Goal: Find contact information: Find contact information

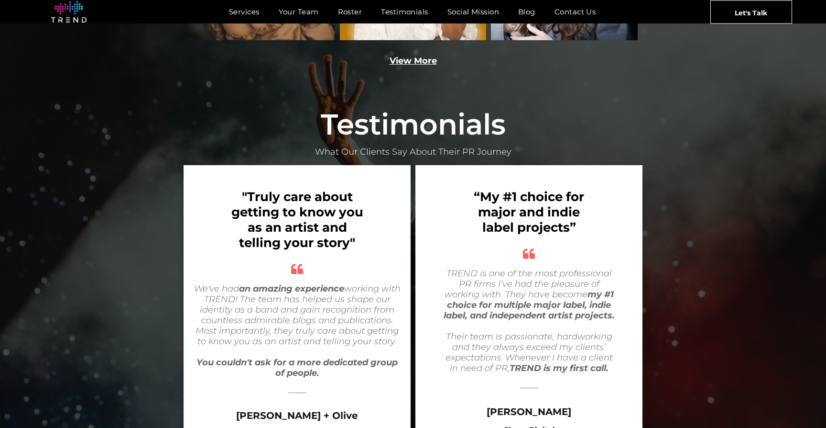
scroll to position [1868, 0]
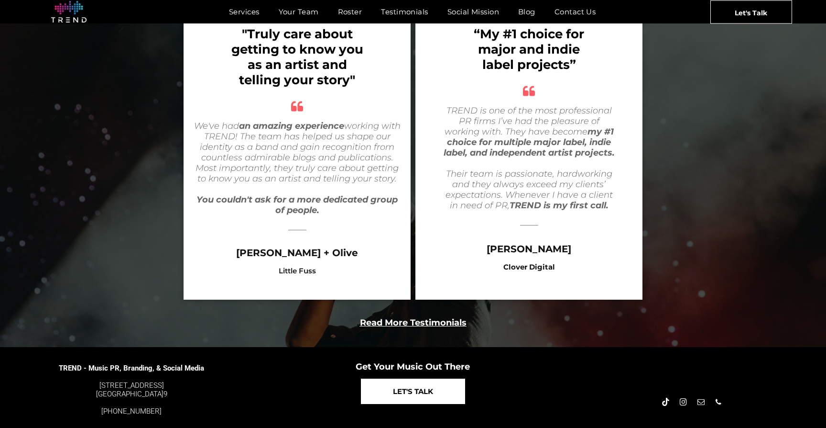
click at [411, 379] on span "LET'S TALK" at bounding box center [413, 391] width 40 height 24
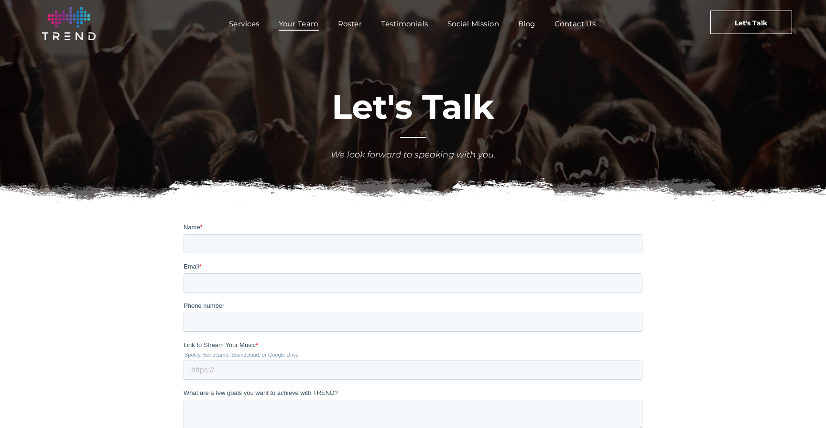
click at [292, 24] on span "Your Team" at bounding box center [299, 24] width 40 height 14
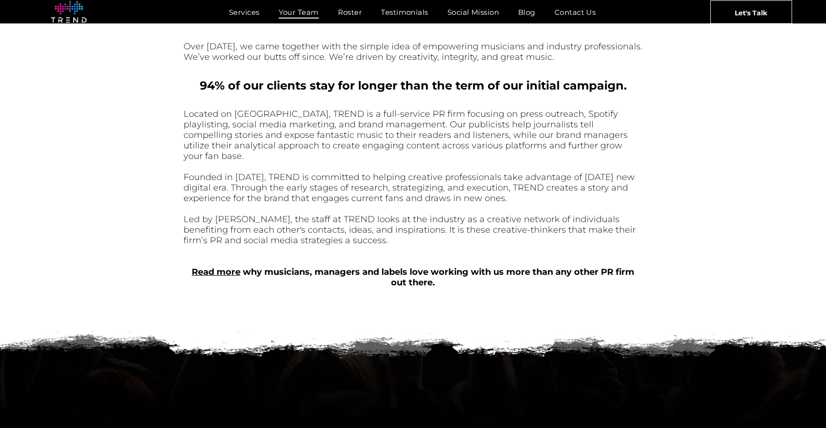
scroll to position [397, 0]
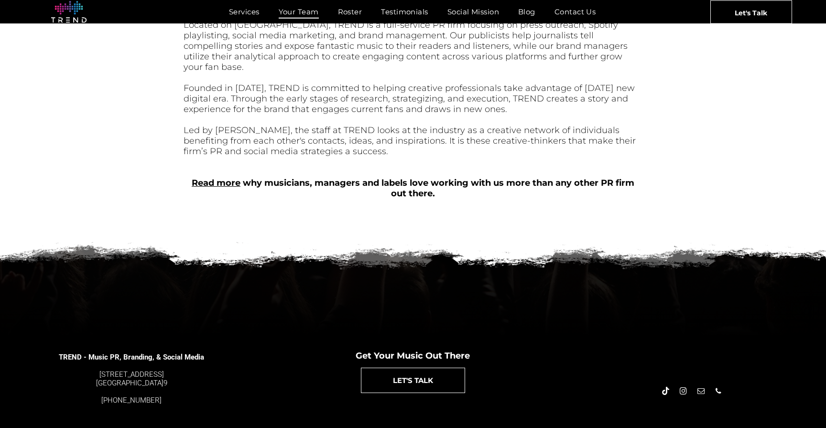
click at [213, 177] on link "Read more" at bounding box center [216, 182] width 49 height 11
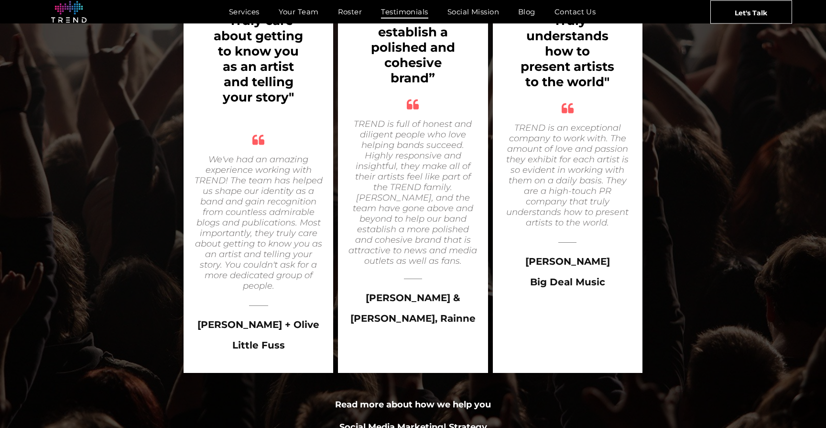
scroll to position [1566, 0]
